Goal: Browse casually

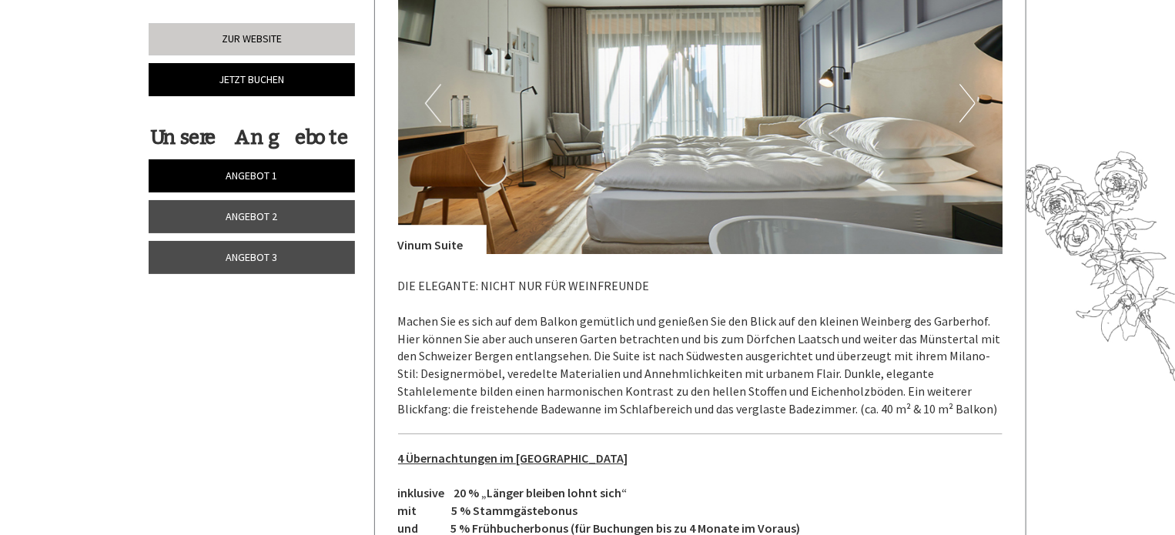
scroll to position [2001, 0]
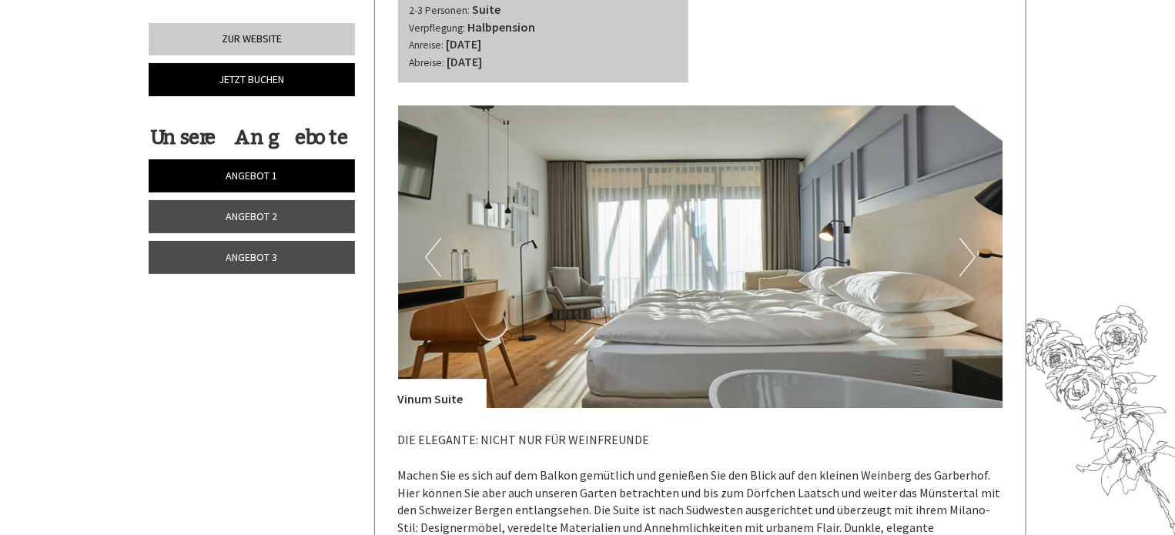
click at [967, 255] on button "Next" at bounding box center [967, 257] width 16 height 38
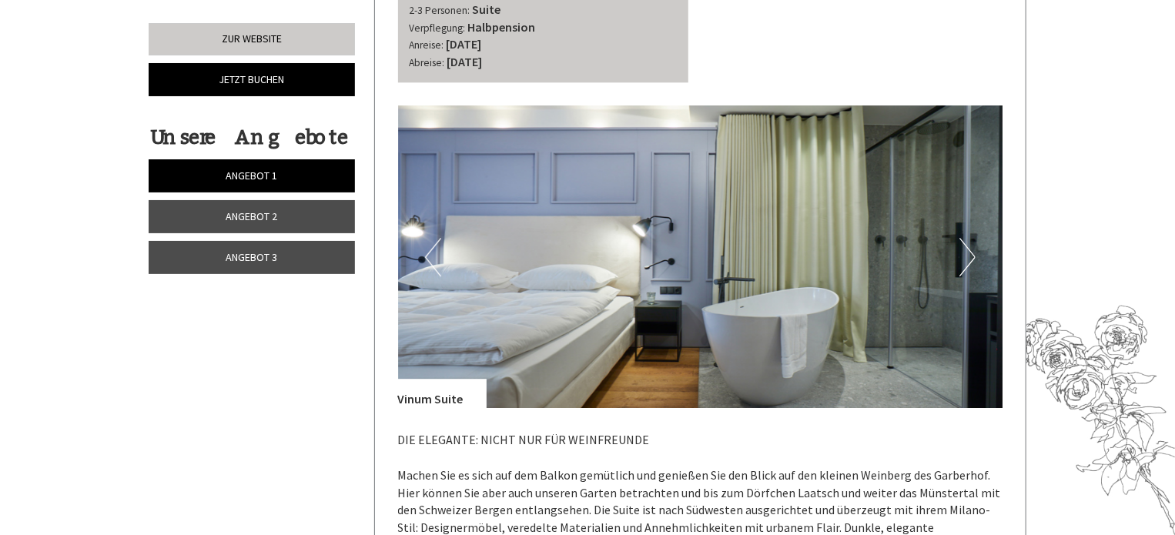
click at [967, 255] on button "Next" at bounding box center [967, 257] width 16 height 38
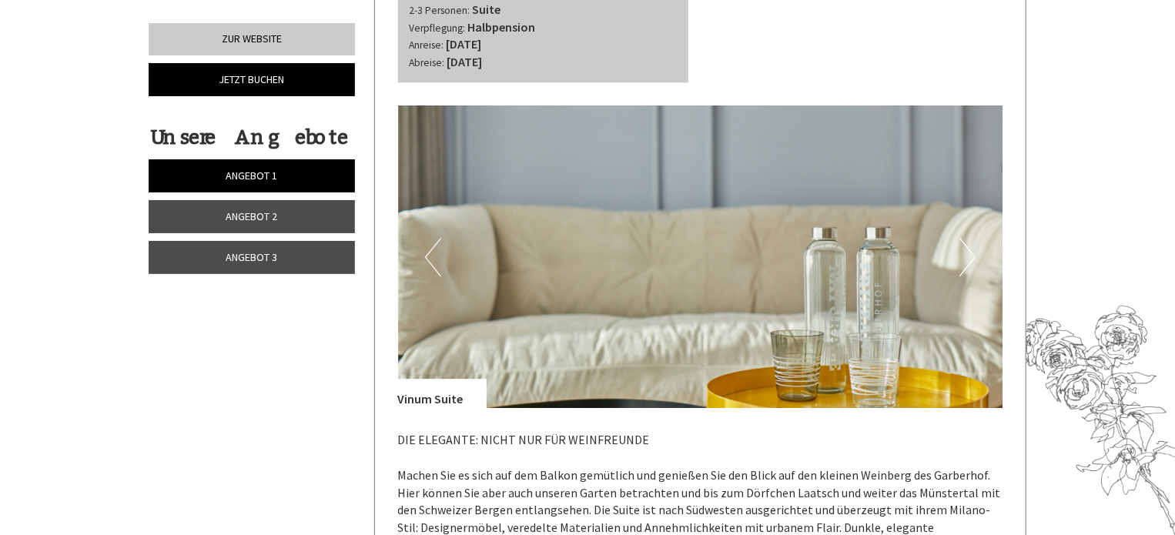
click at [967, 255] on button "Next" at bounding box center [967, 257] width 16 height 38
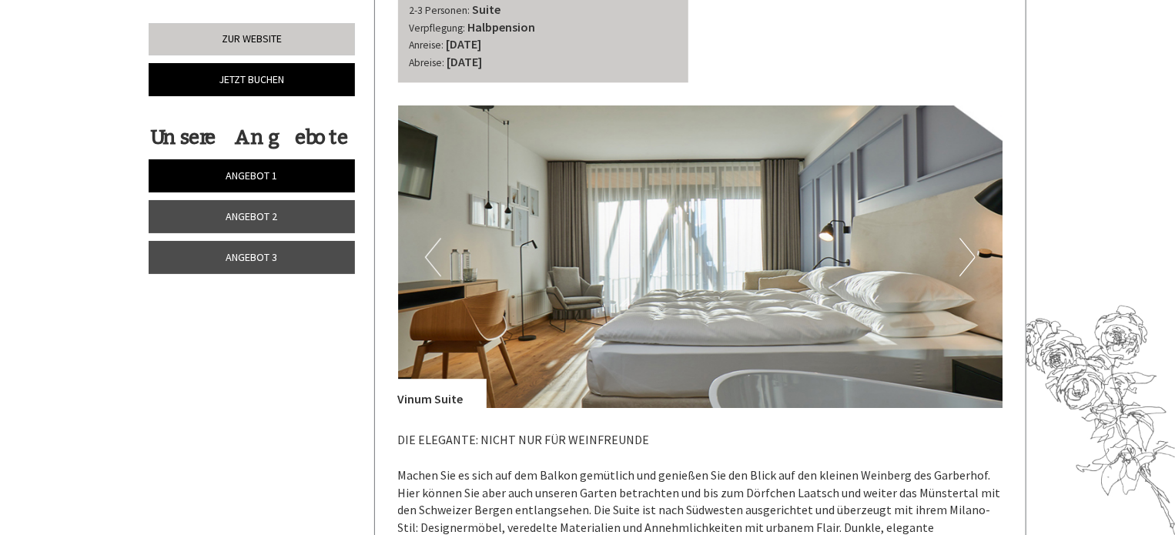
click at [967, 256] on button "Next" at bounding box center [967, 257] width 16 height 38
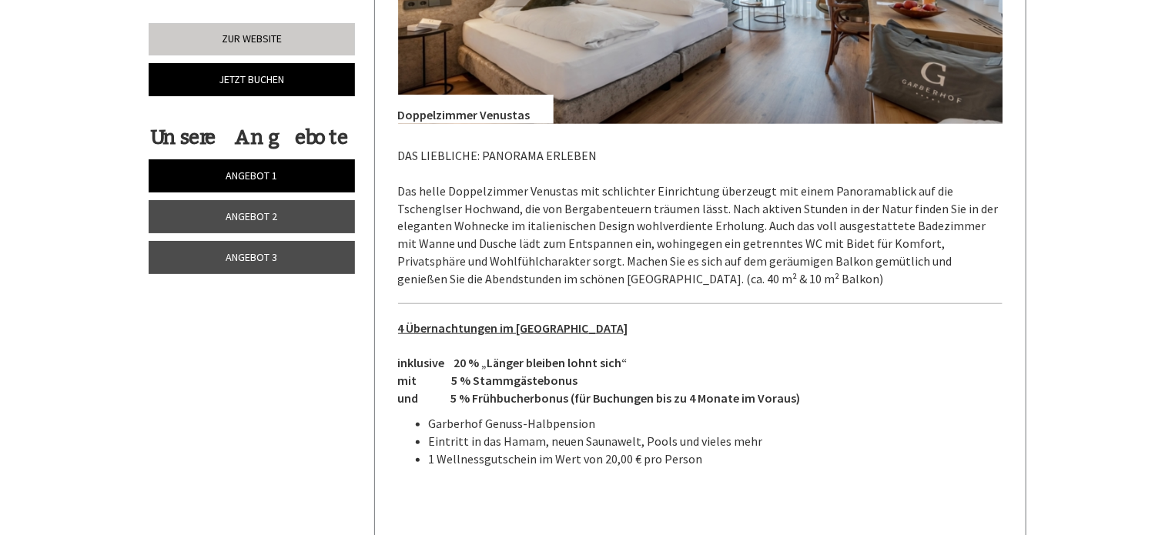
scroll to position [3310, 0]
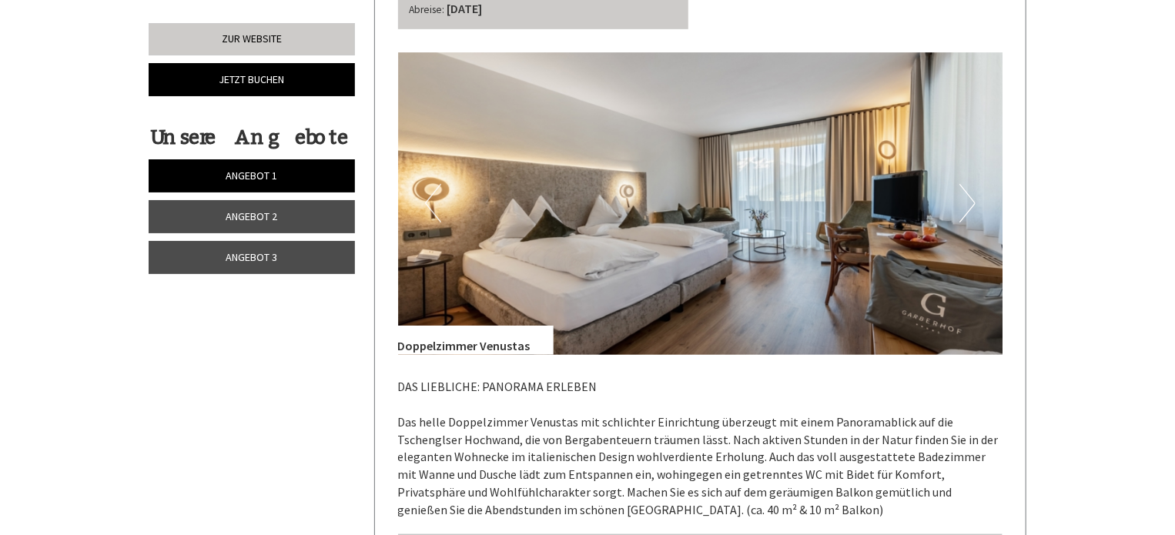
click at [967, 203] on button "Next" at bounding box center [967, 203] width 16 height 38
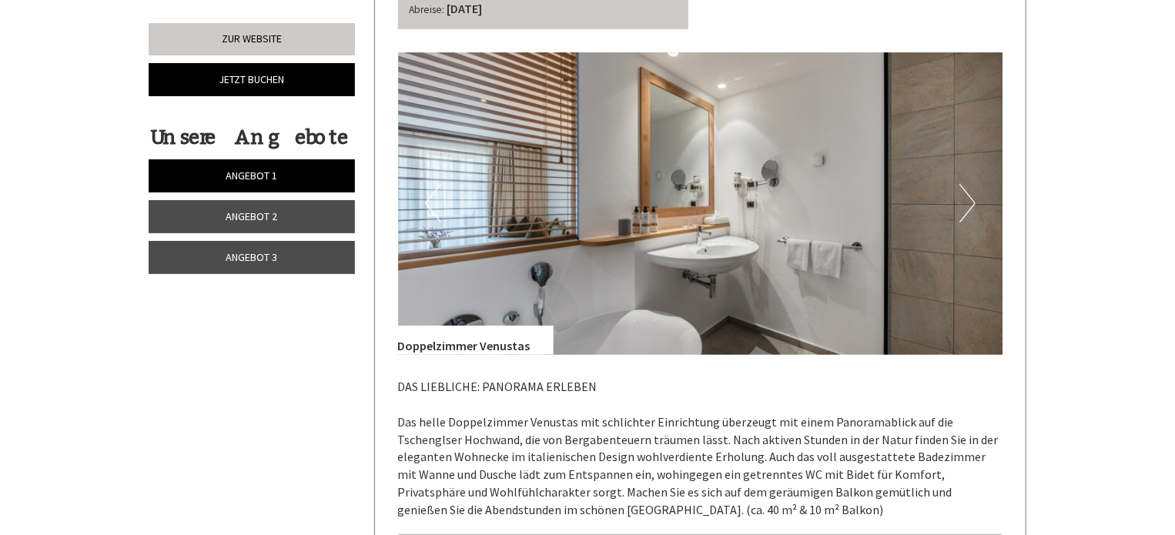
click at [967, 205] on button "Next" at bounding box center [967, 203] width 16 height 38
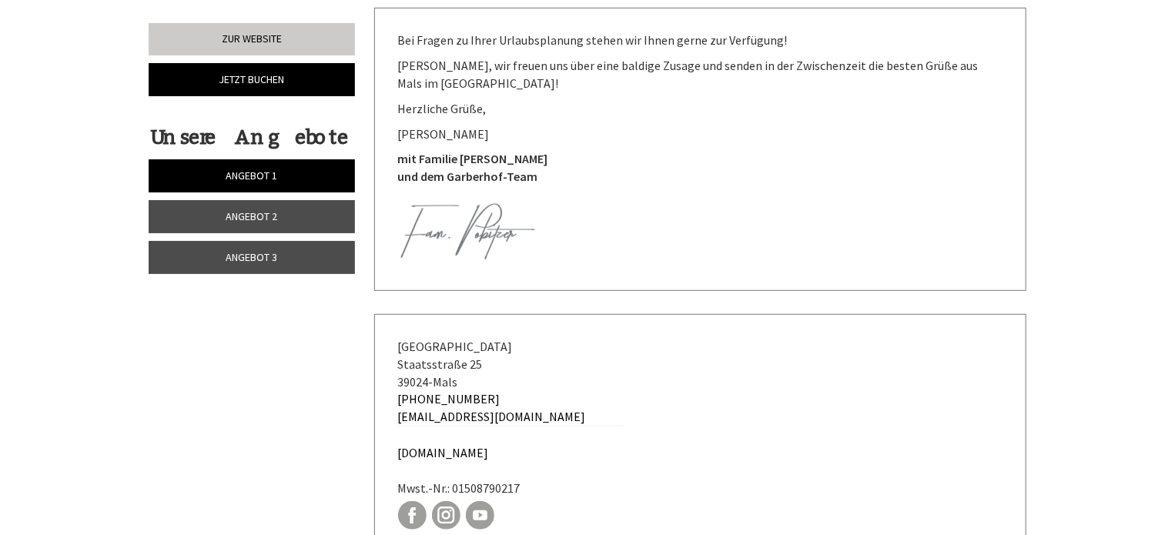
scroll to position [5927, 0]
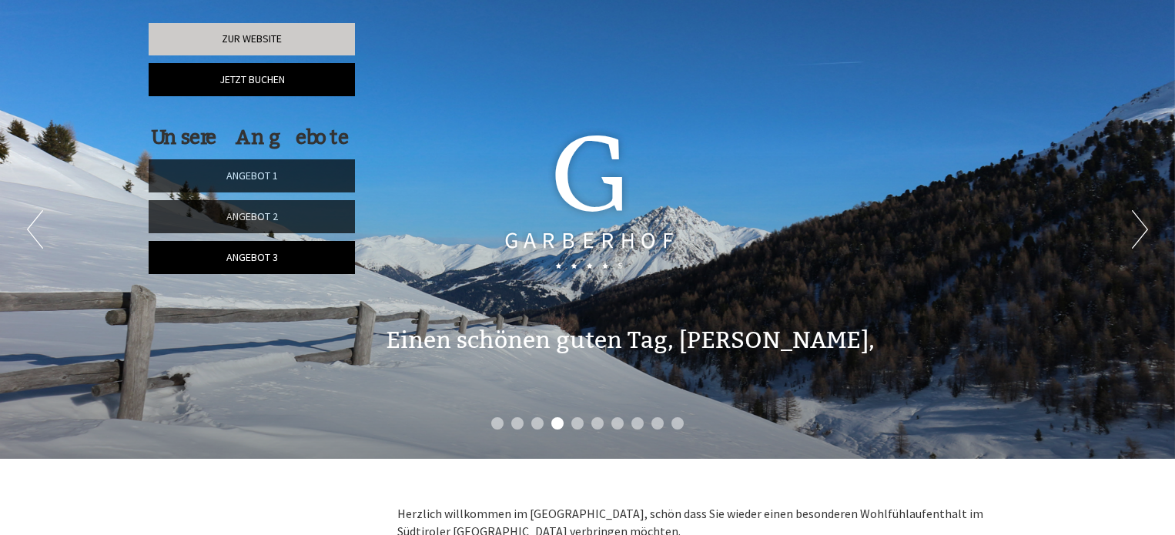
scroll to position [2535, 0]
